Goal: Find specific page/section: Find specific page/section

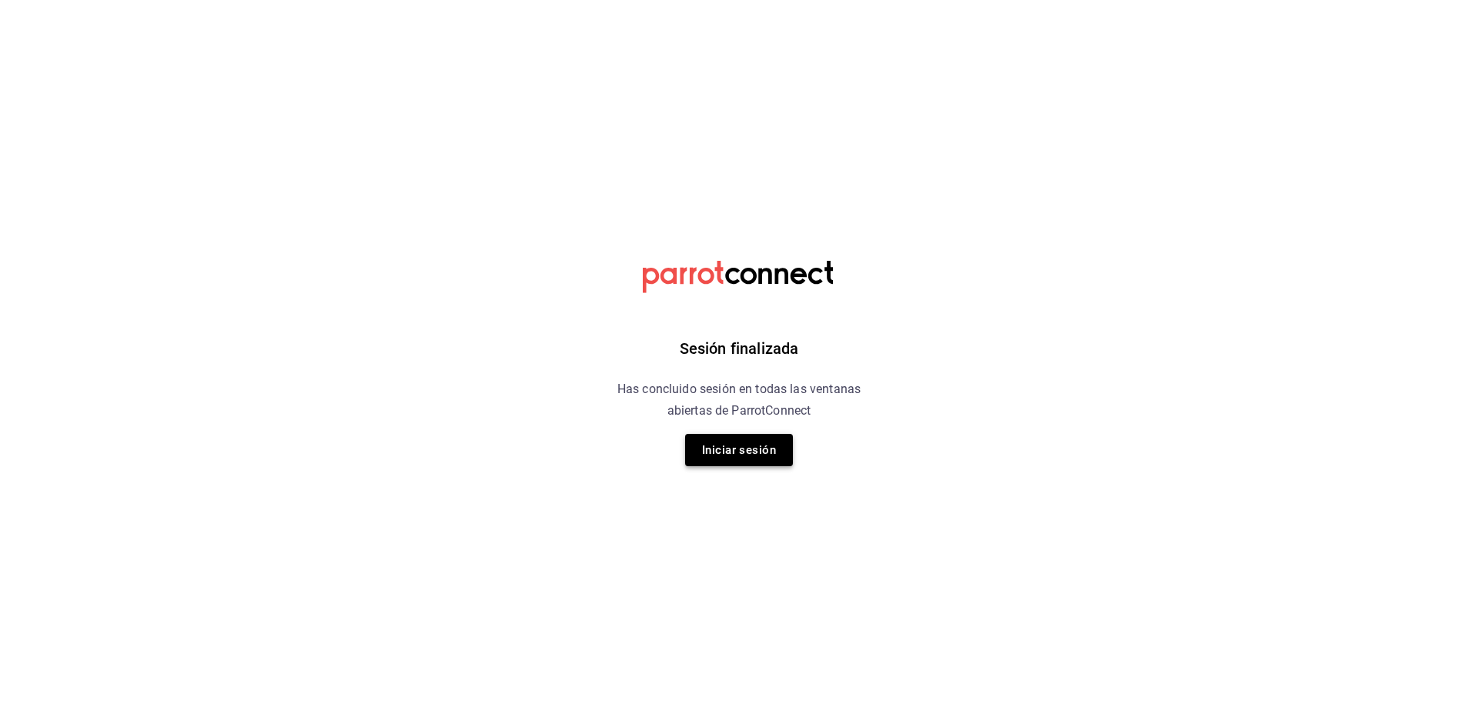
click at [744, 450] on button "Iniciar sesión" at bounding box center [739, 450] width 108 height 32
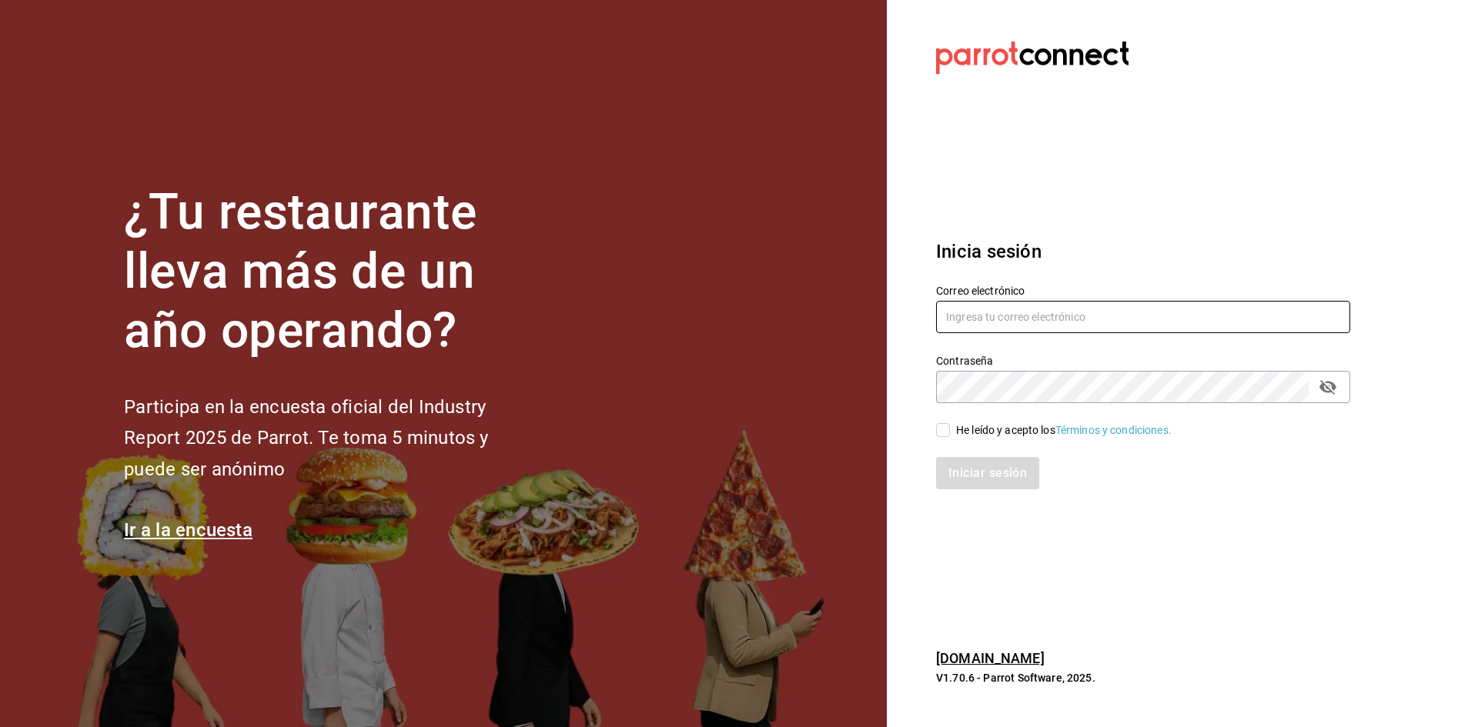
type input "admon.panmalomx@outlook.com"
click at [949, 431] on input "He leído y acepto los Términos y condiciones." at bounding box center [943, 430] width 14 height 14
checkbox input "true"
click at [965, 477] on button "Iniciar sesión" at bounding box center [988, 473] width 105 height 32
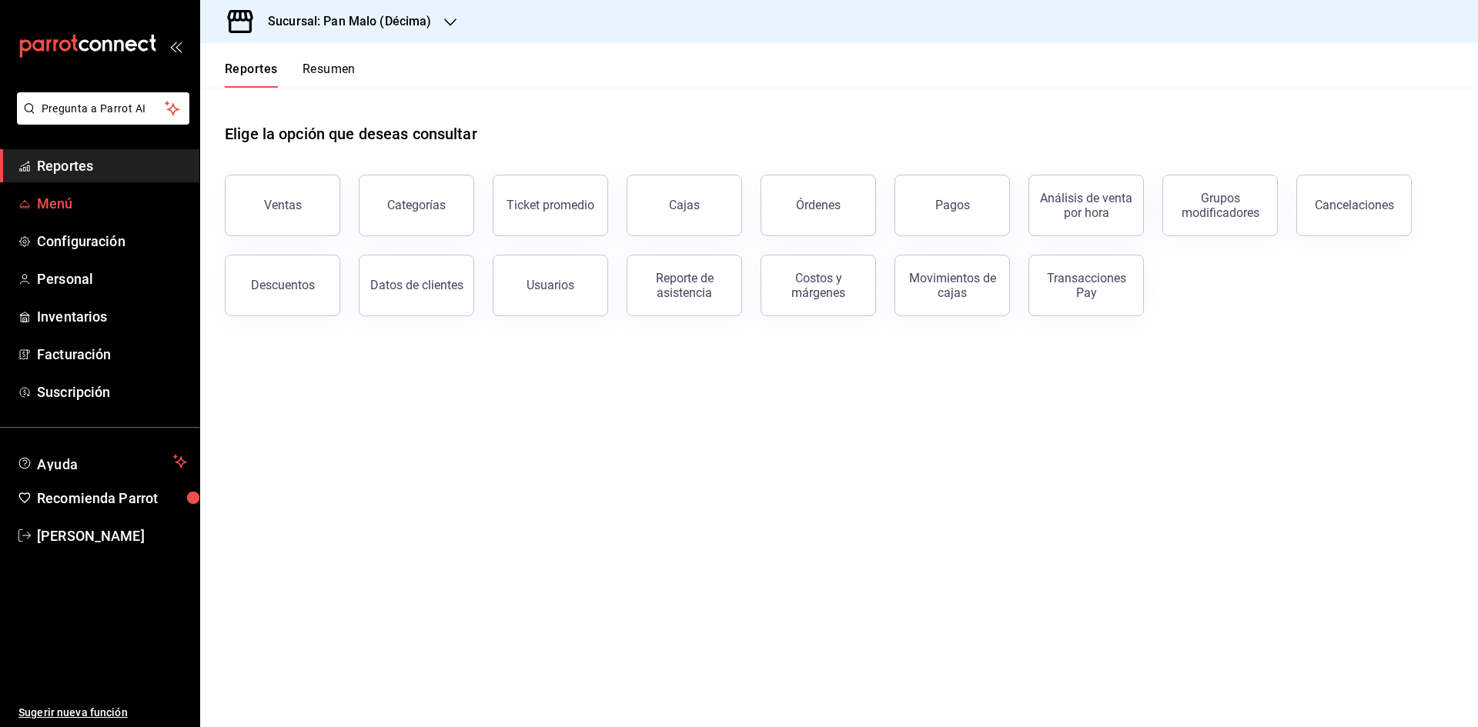
click at [109, 208] on span "Menú" at bounding box center [112, 203] width 150 height 21
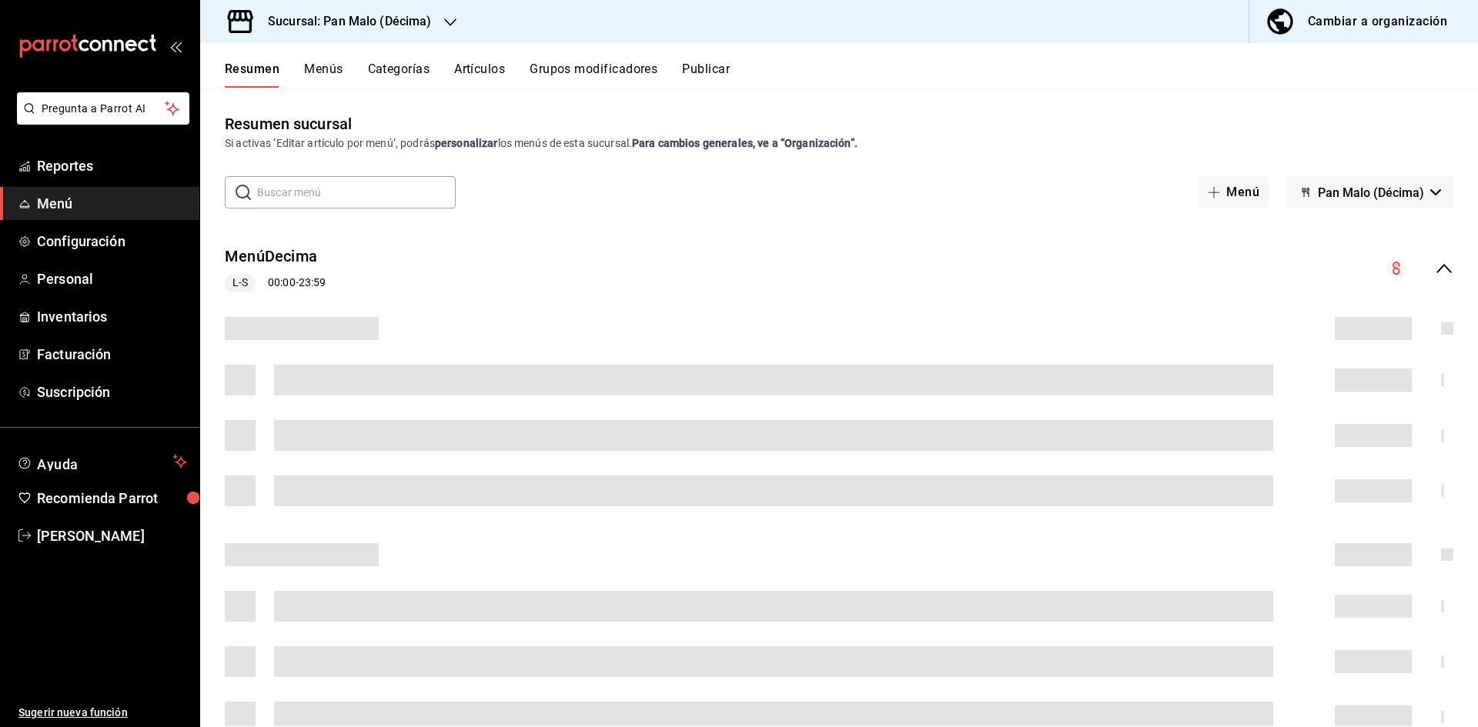
click at [483, 73] on button "Artículos" at bounding box center [479, 75] width 51 height 26
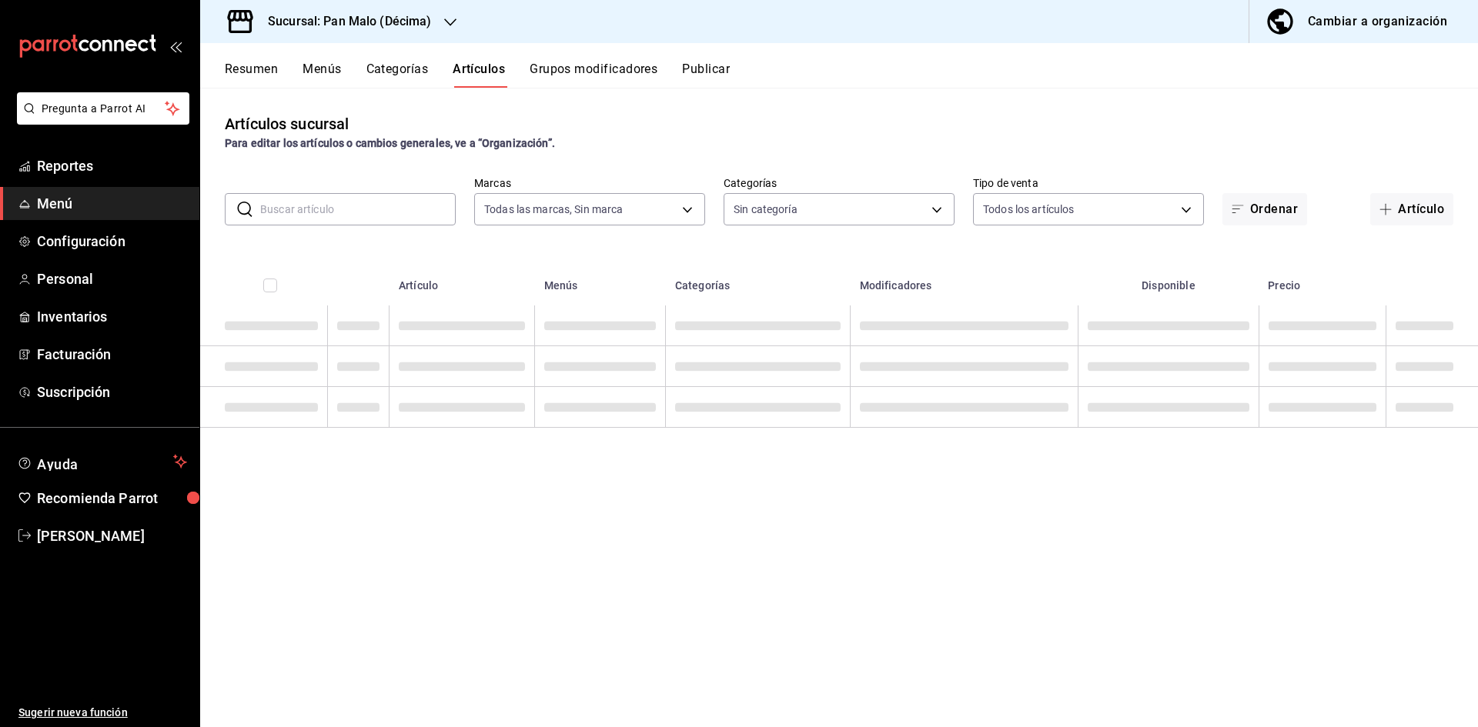
type input "466bce2b-5cc3-4329-804f-08308640c70a"
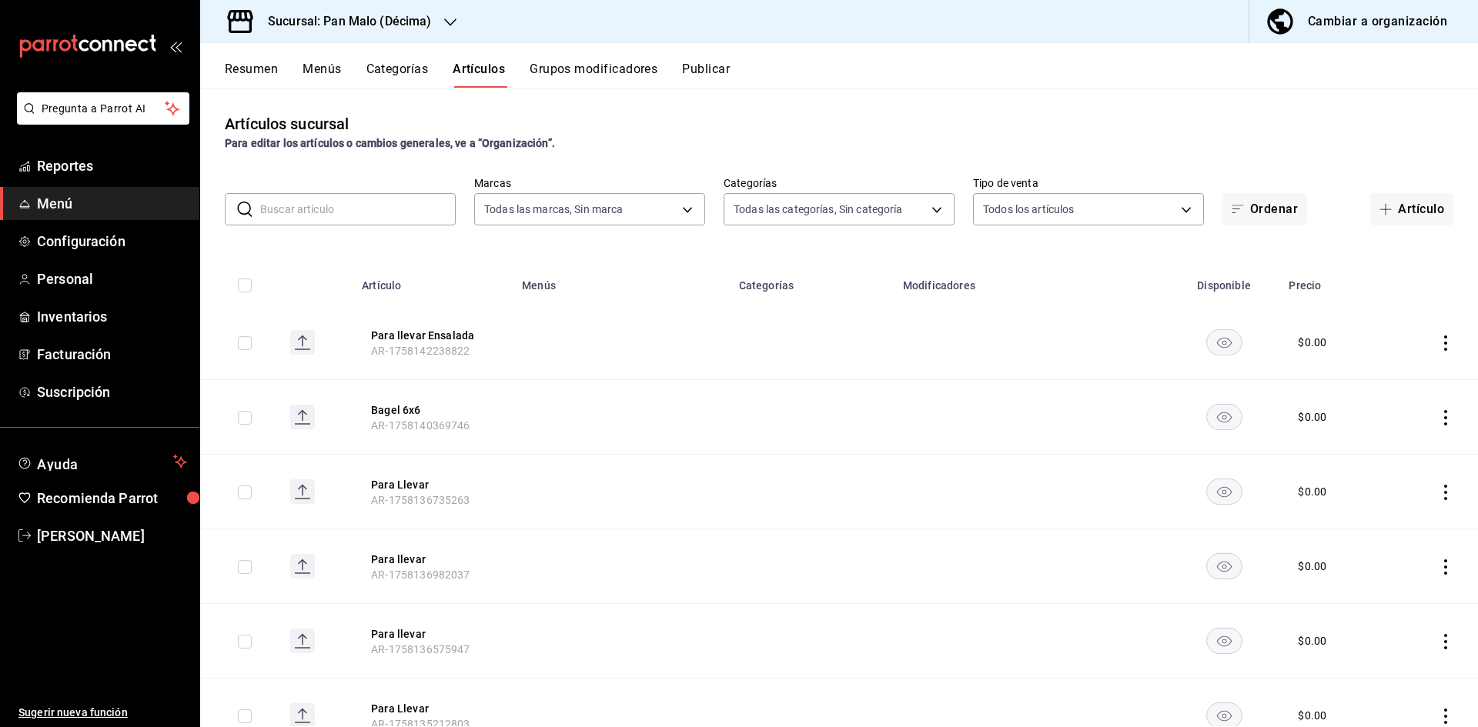
type input "eccb6cc4-6afe-44a4-96c9-ecb05db766cc,1ae9769f-fbd9-46c1-8cdf-2a0aa2f7bce2,a76e2…"
click at [393, 205] on input "text" at bounding box center [358, 209] width 196 height 31
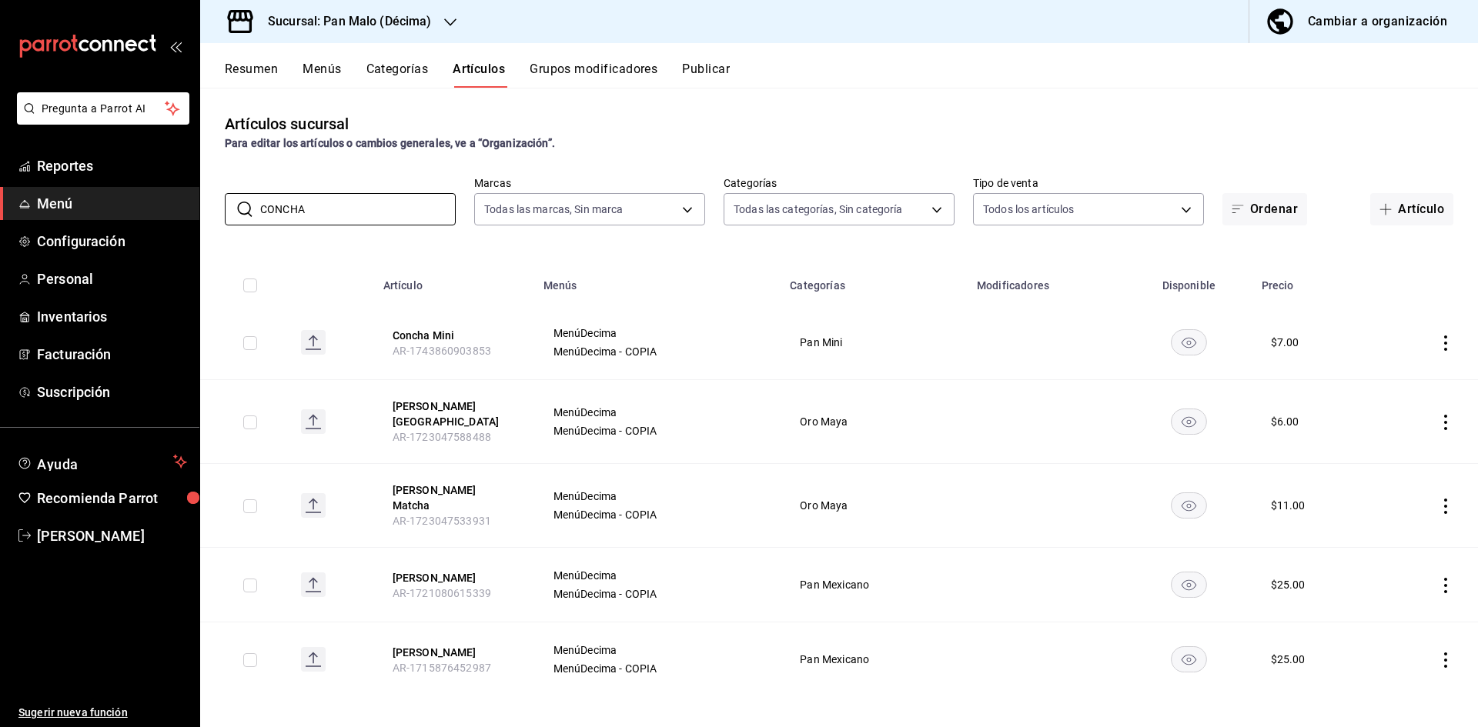
type input "CONCHA"
